Goal: Transaction & Acquisition: Purchase product/service

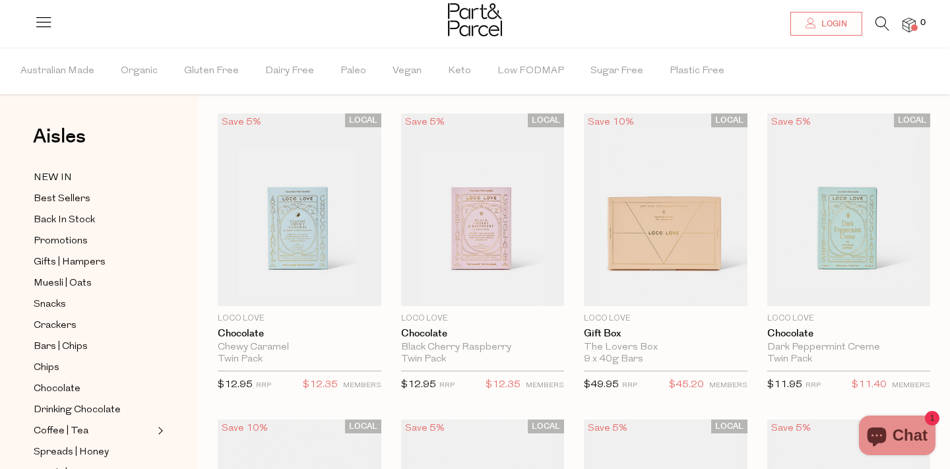
scroll to position [55, 0]
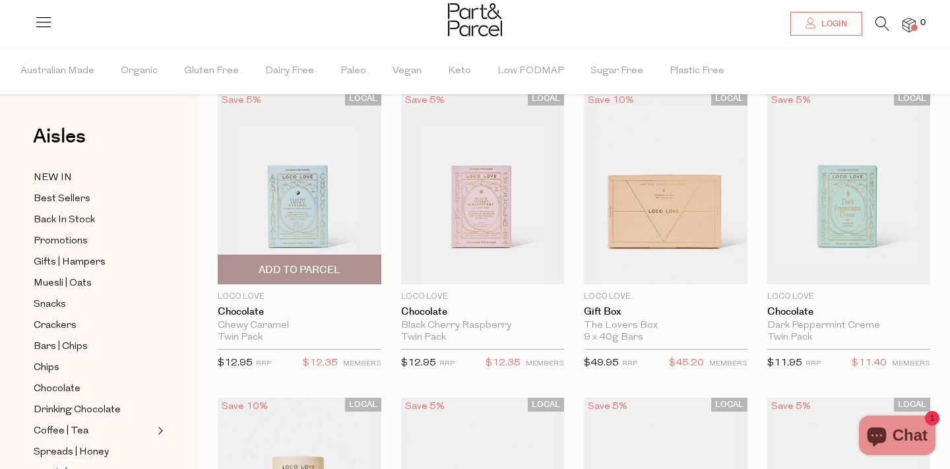
click at [349, 217] on img at bounding box center [300, 188] width 164 height 193
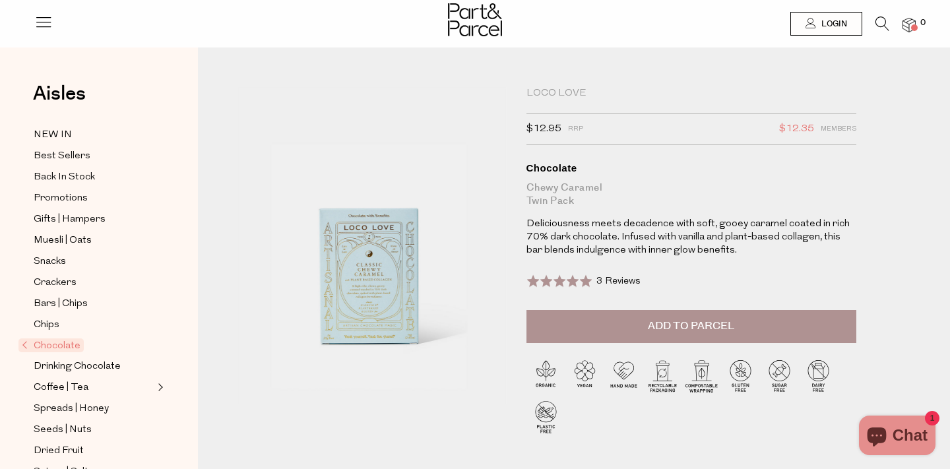
drag, startPoint x: 361, startPoint y: 253, endPoint x: 269, endPoint y: 36, distance: 235.0
